Goal: Entertainment & Leisure: Consume media (video, audio)

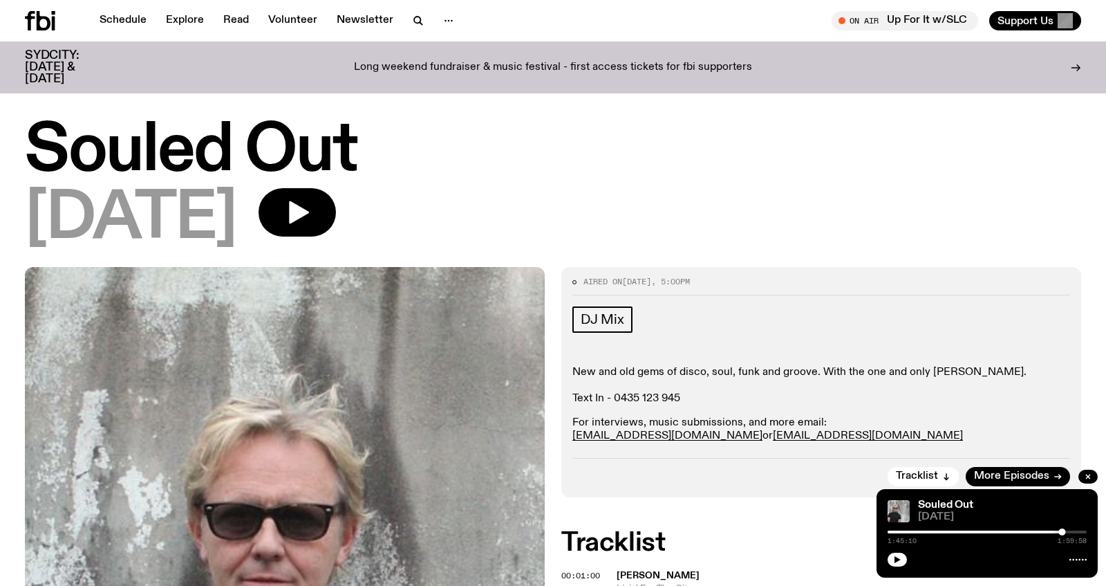
scroll to position [67, 0]
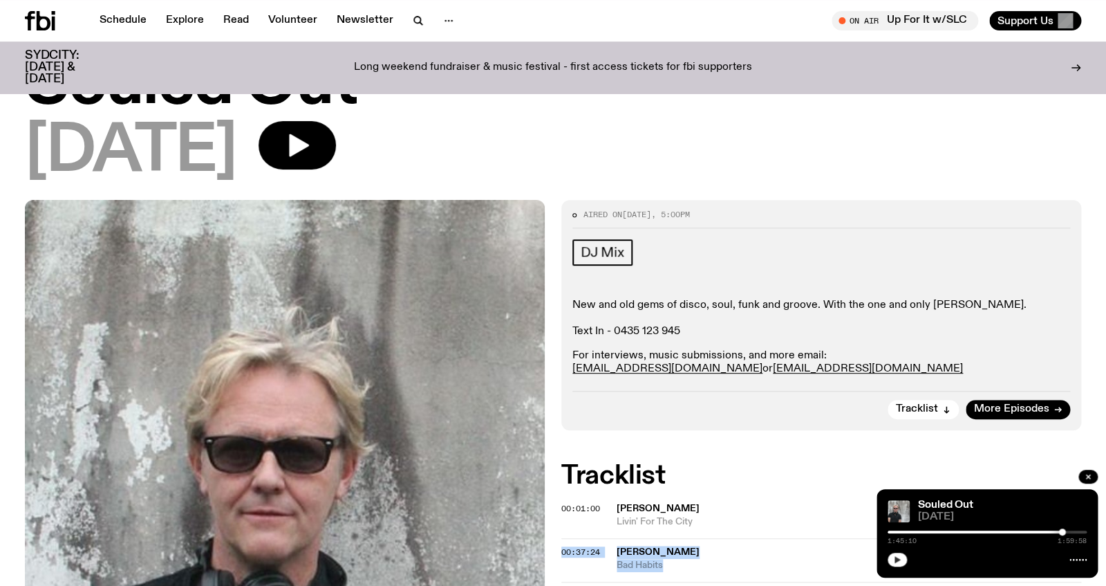
click at [895, 559] on icon "button" at bounding box center [897, 559] width 8 height 8
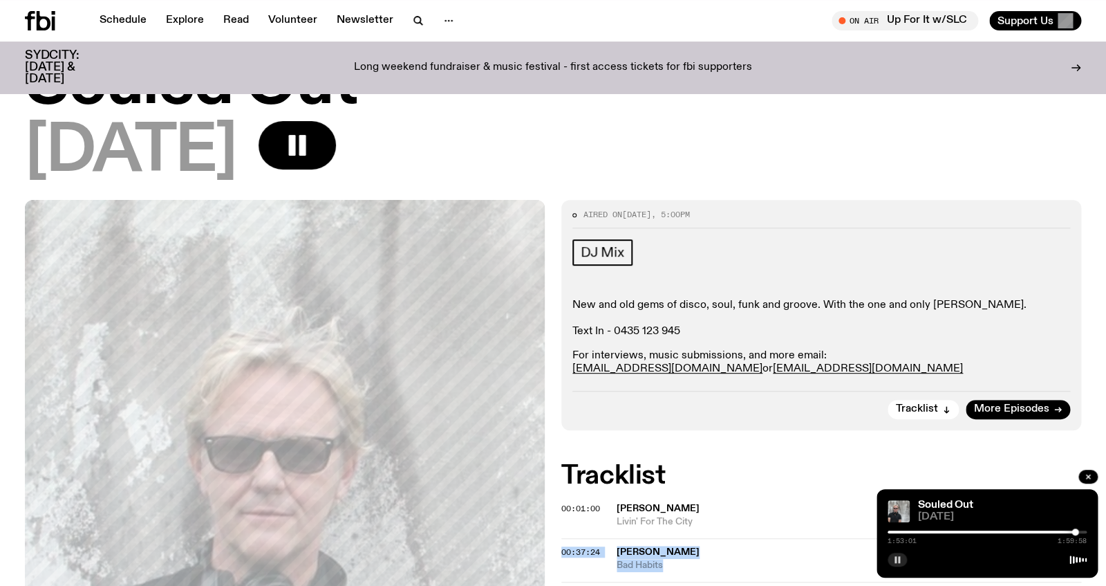
click at [895, 559] on rect "button" at bounding box center [896, 559] width 2 height 7
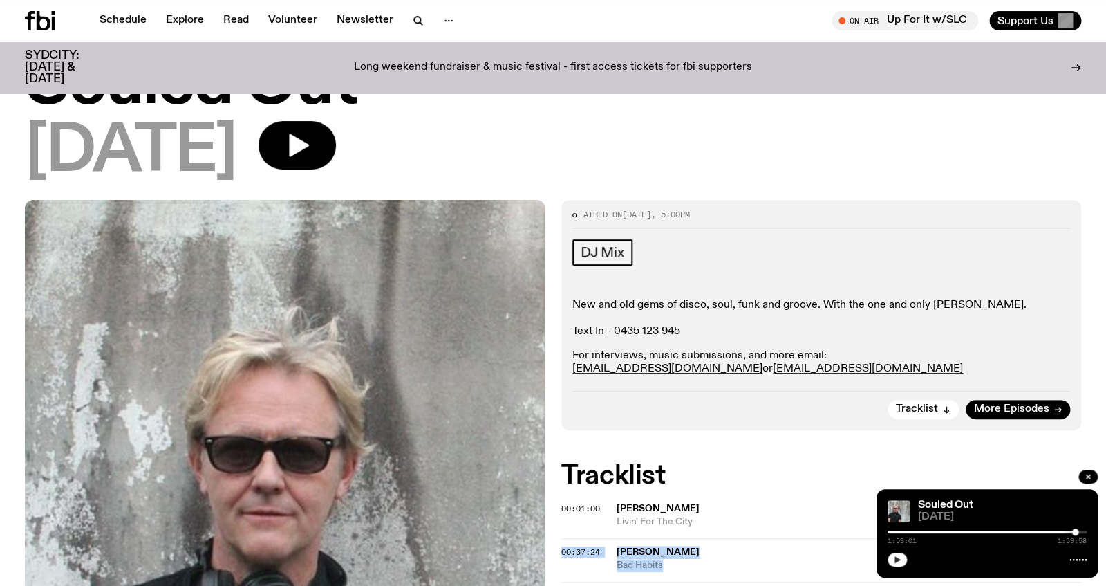
click at [901, 559] on icon "button" at bounding box center [897, 559] width 8 height 8
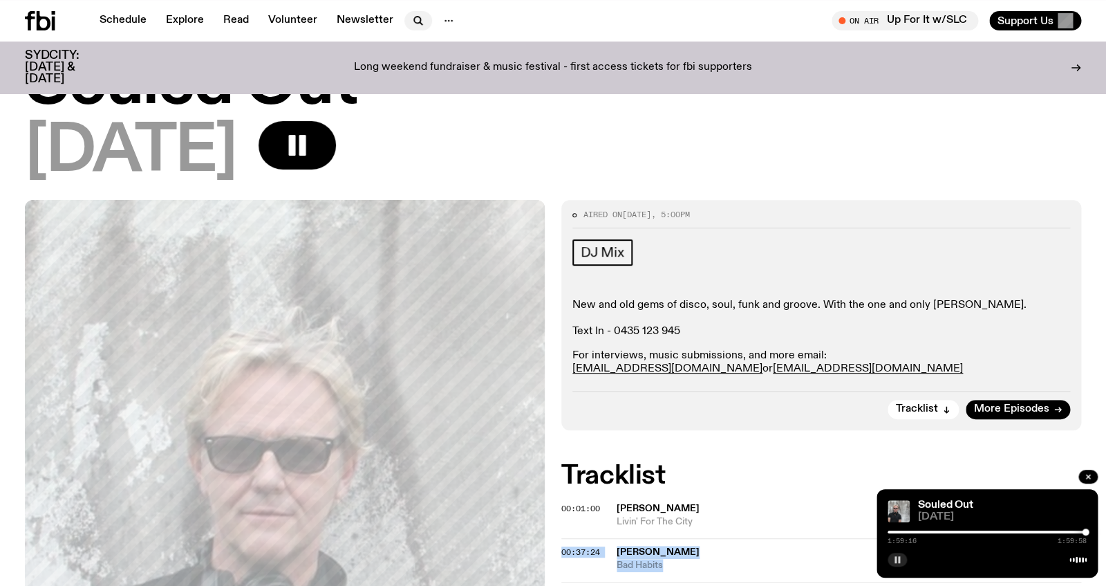
click at [412, 15] on icon "button" at bounding box center [418, 20] width 17 height 17
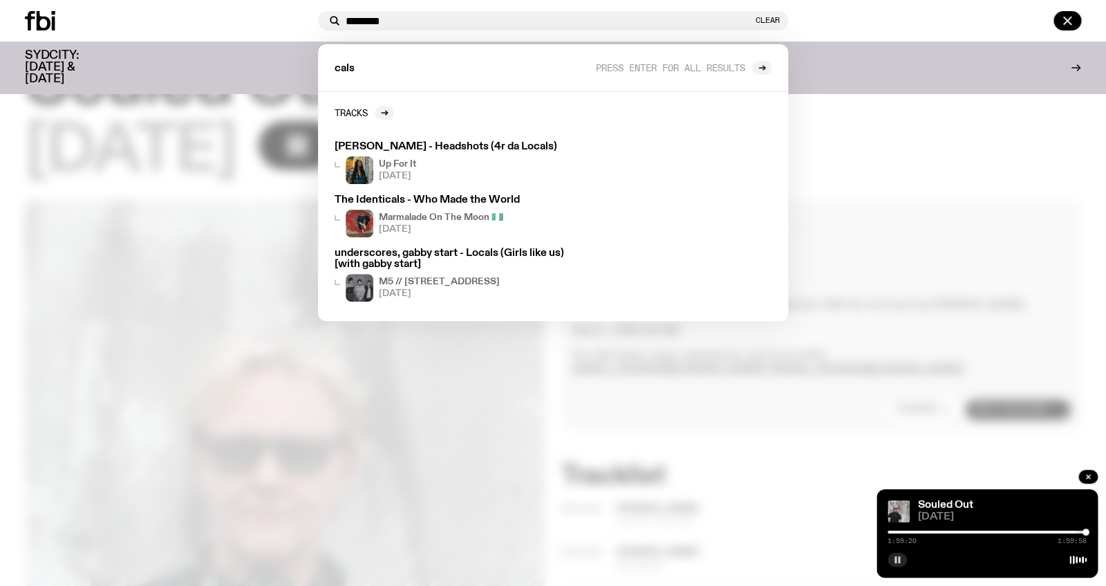
type input "********"
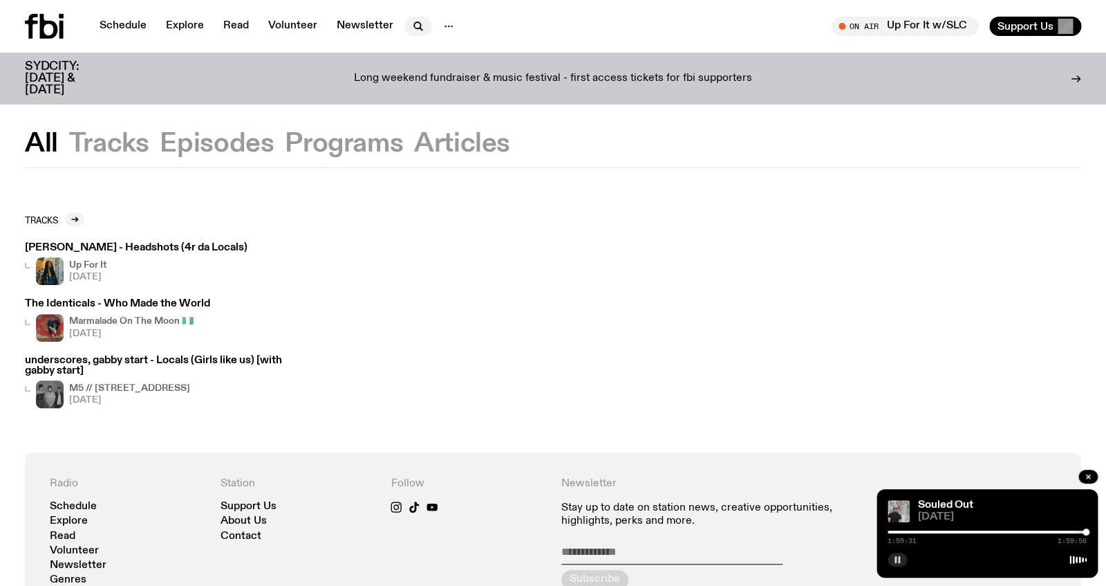
click at [418, 28] on icon "button" at bounding box center [418, 26] width 17 height 17
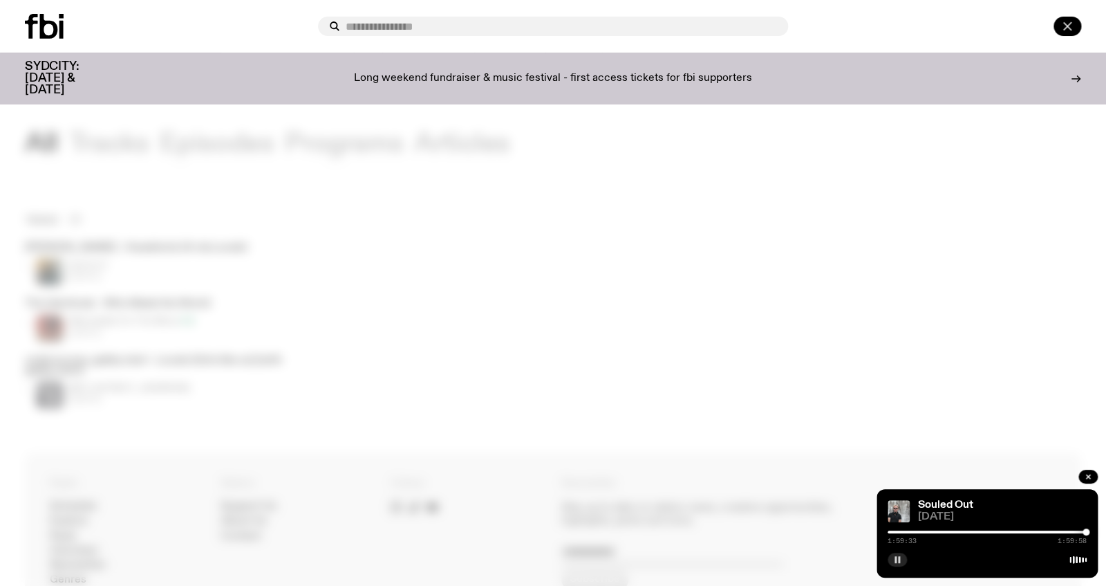
click at [1078, 26] on button "button" at bounding box center [1068, 26] width 28 height 19
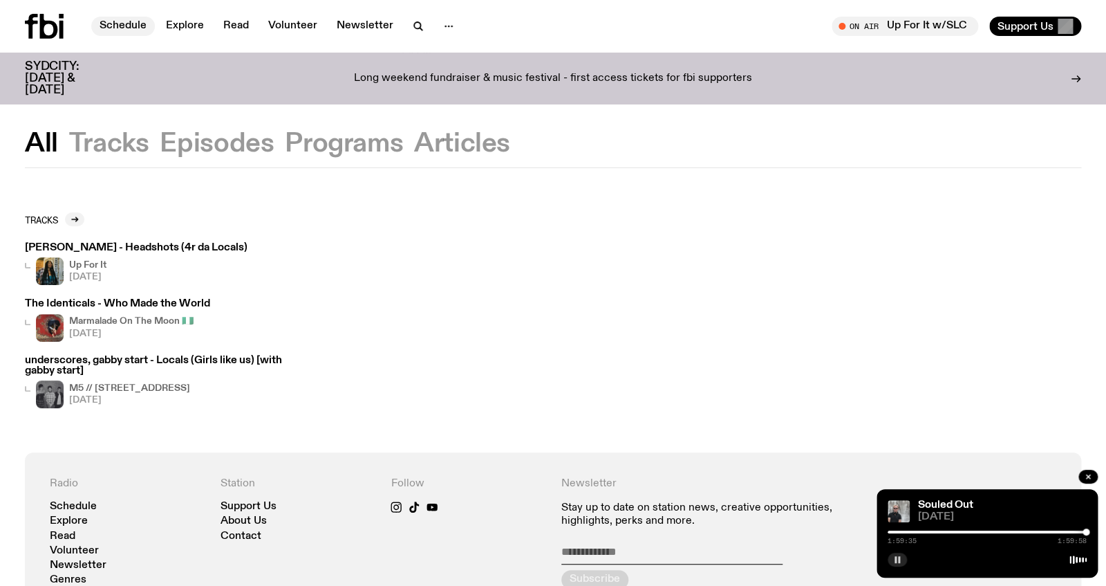
click at [124, 21] on link "Schedule" at bounding box center [123, 26] width 64 height 19
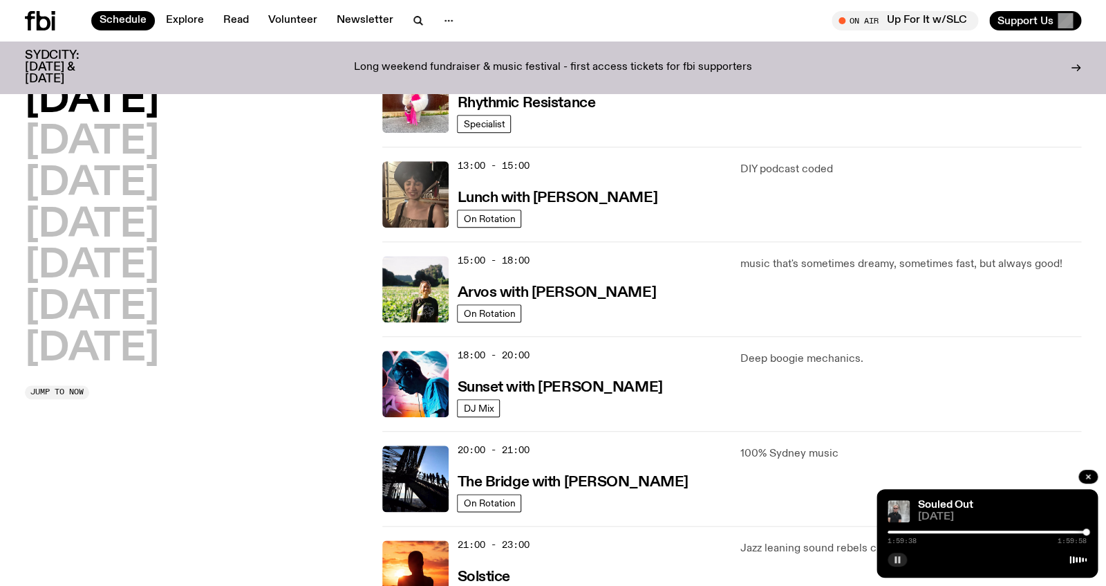
scroll to position [522, 0]
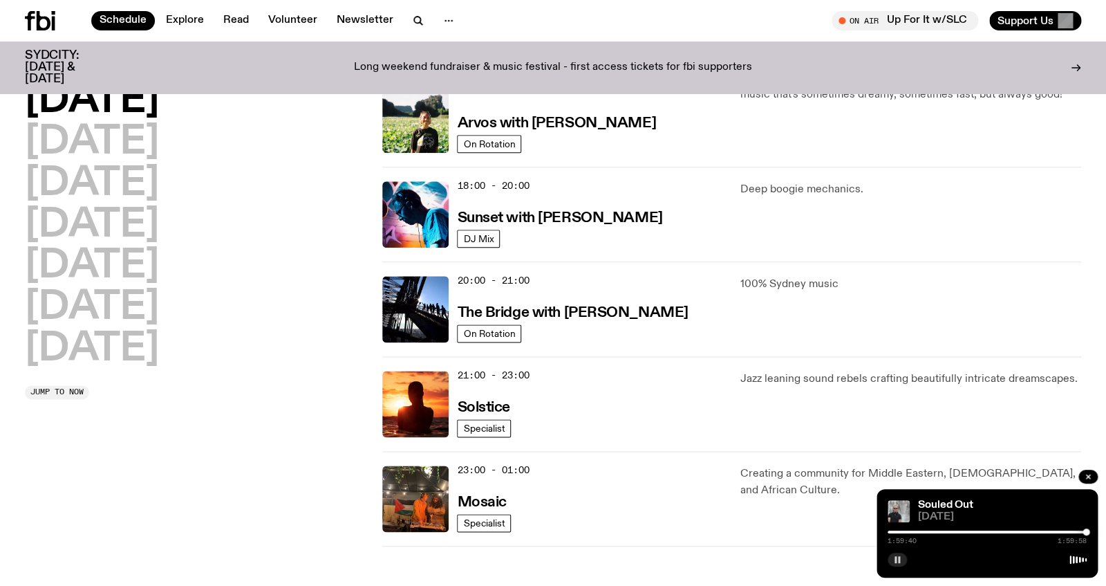
click at [763, 185] on p "Deep boogie mechanics." at bounding box center [910, 189] width 341 height 17
click at [434, 216] on img at bounding box center [415, 214] width 66 height 66
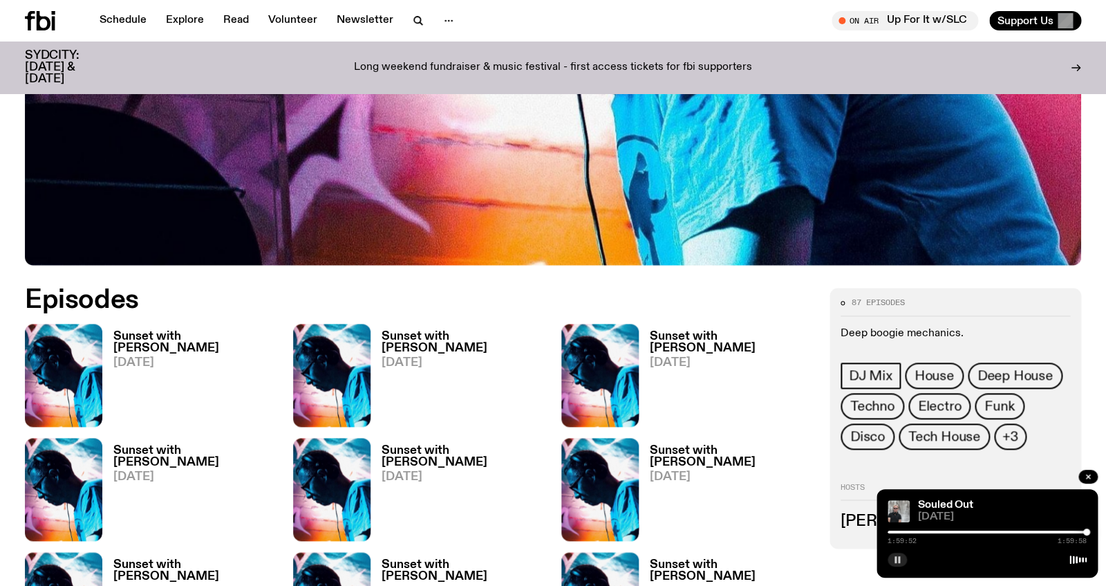
scroll to position [527, 0]
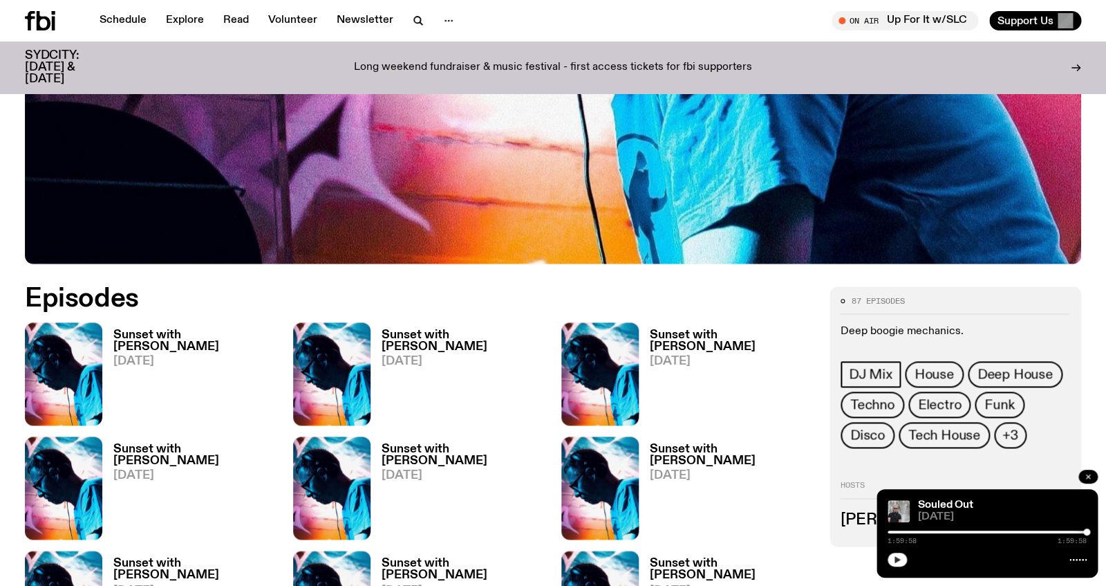
click at [1090, 477] on icon "button" at bounding box center [1088, 476] width 8 height 8
